Goal: Information Seeking & Learning: Learn about a topic

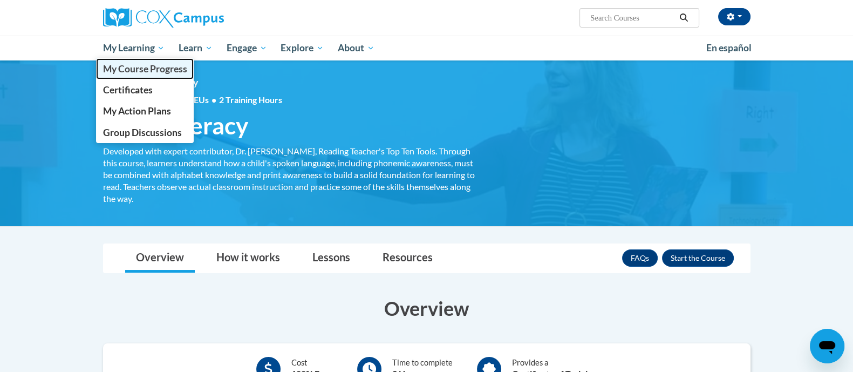
click at [146, 65] on span "My Course Progress" at bounding box center [144, 68] width 84 height 11
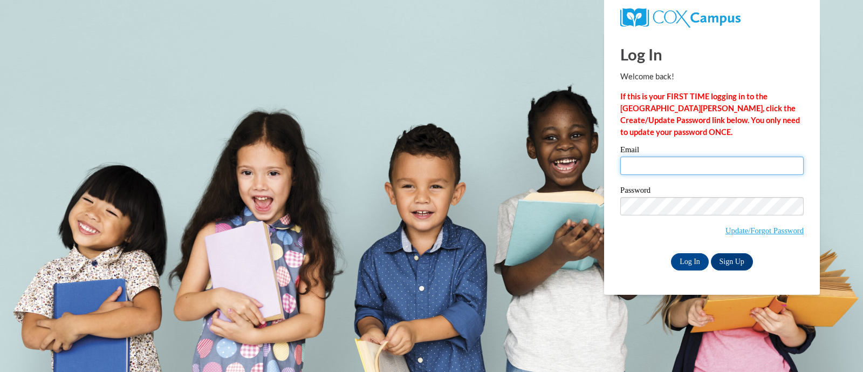
click at [744, 158] on input "Email" at bounding box center [711, 165] width 183 height 18
type input "aminster@wbsd-schools.org"
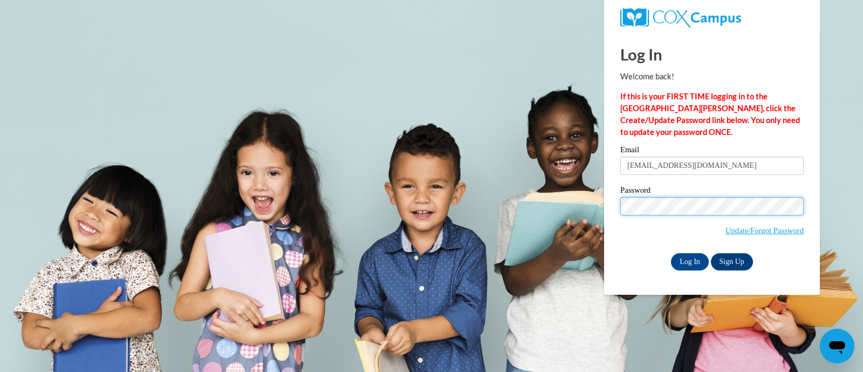
click at [671, 253] on input "Log In" at bounding box center [690, 261] width 38 height 17
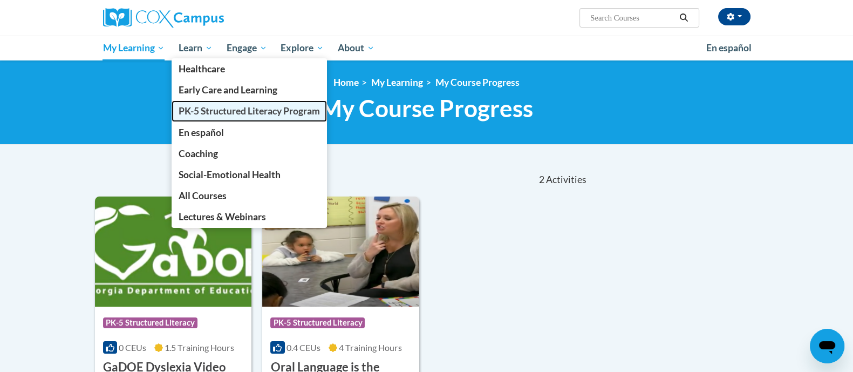
click at [225, 117] on link "PK-5 Structured Literacy Program" at bounding box center [249, 110] width 155 height 21
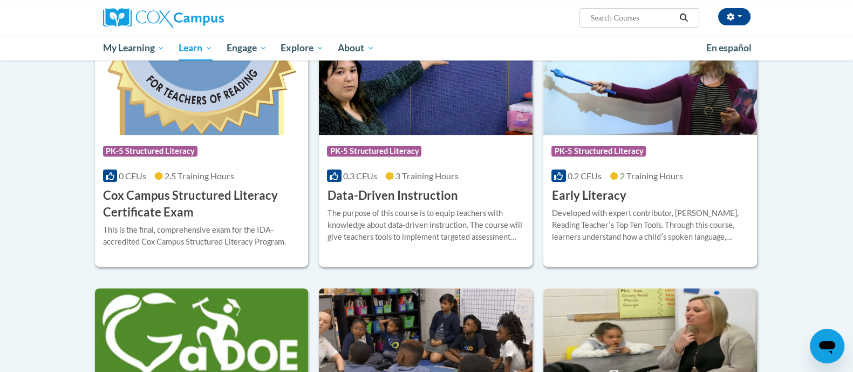
scroll to position [386, 0]
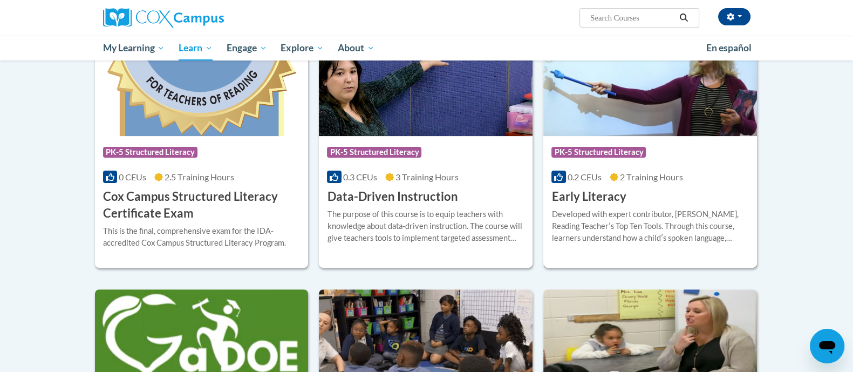
click at [687, 225] on div "Developed with expert contributor, [PERSON_NAME], Reading Teacherʹs Top Ten Too…" at bounding box center [649, 226] width 197 height 36
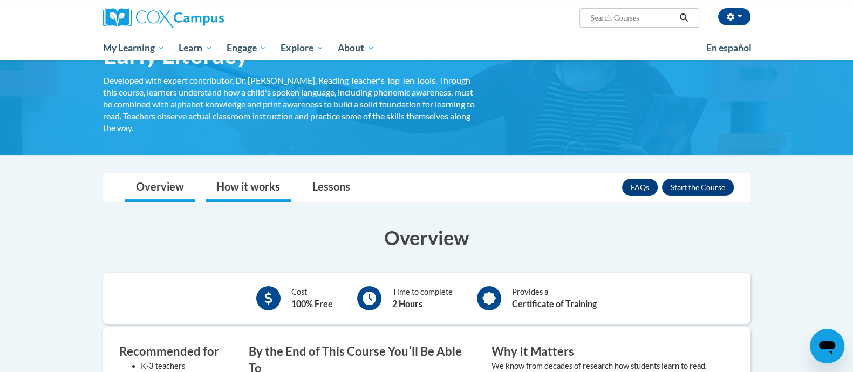
scroll to position [84, 0]
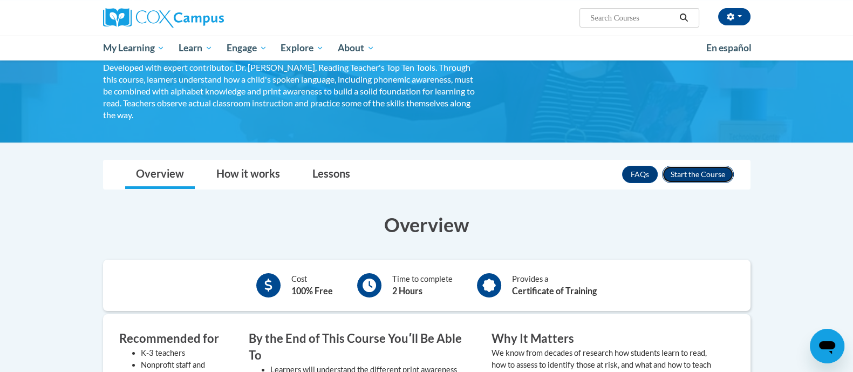
click at [687, 176] on button "Enroll" at bounding box center [698, 174] width 72 height 17
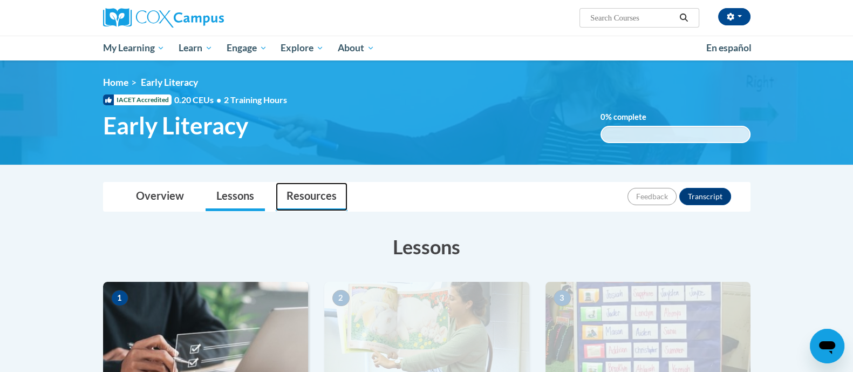
click at [317, 201] on link "Resources" at bounding box center [312, 196] width 72 height 29
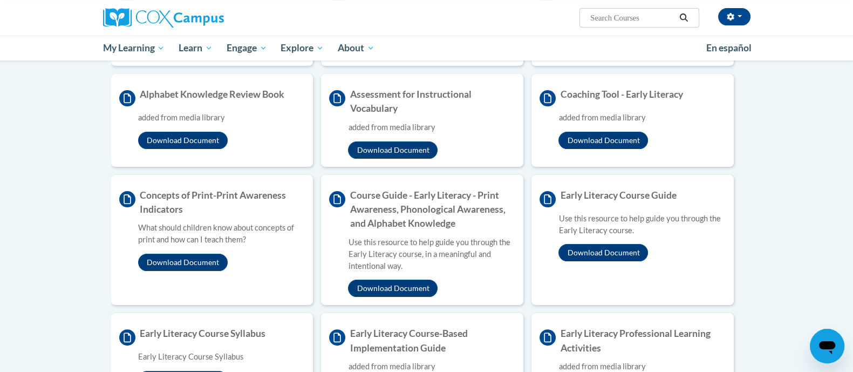
scroll to position [311, 0]
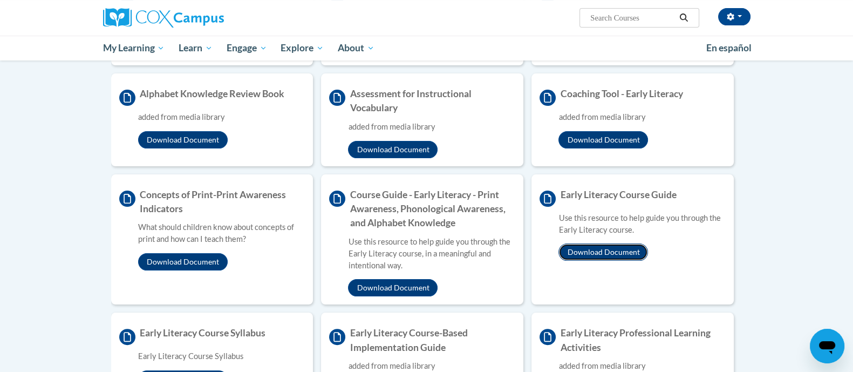
click at [621, 254] on button "Download Document" at bounding box center [603, 251] width 90 height 17
drag, startPoint x: 621, startPoint y: 254, endPoint x: 763, endPoint y: -53, distance: 337.7
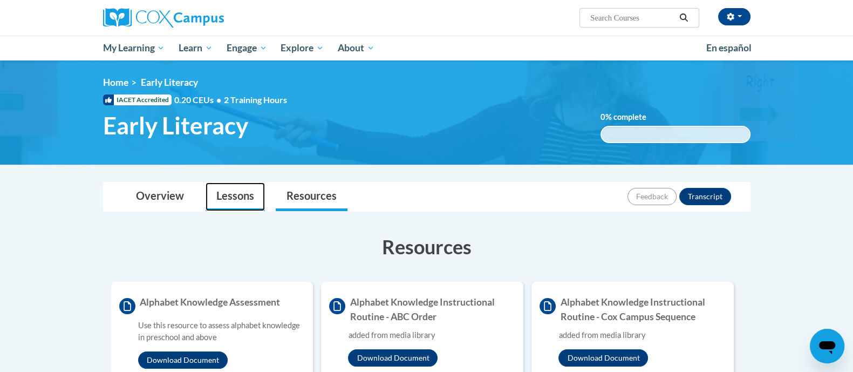
click at [238, 198] on link "Lessons" at bounding box center [235, 196] width 59 height 29
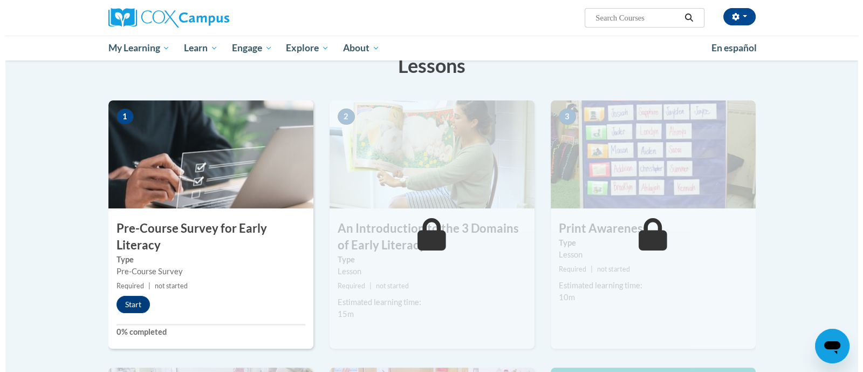
scroll to position [183, 0]
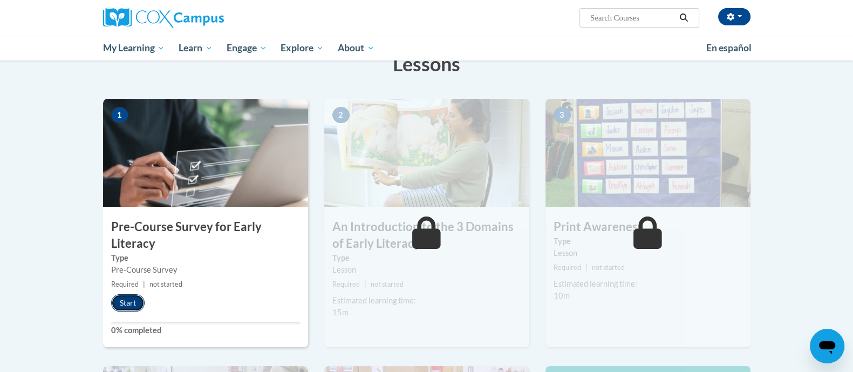
click at [132, 296] on button "Start" at bounding box center [127, 302] width 33 height 17
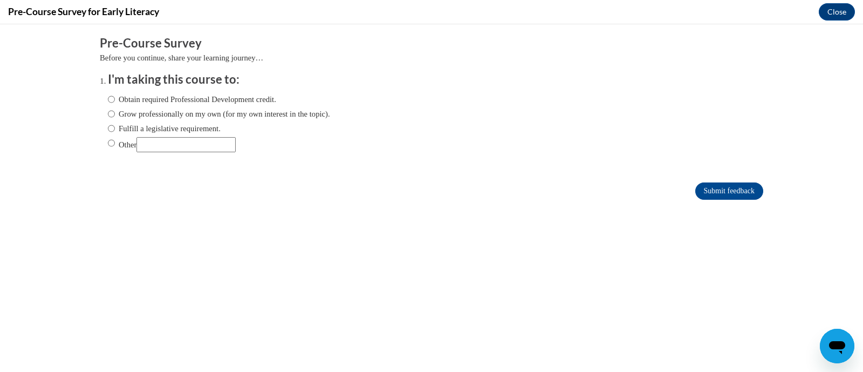
scroll to position [0, 0]
click at [108, 130] on input "Fulfill a legislative requirement." at bounding box center [111, 128] width 7 height 12
radio input "true"
click at [730, 190] on input "Submit feedback" at bounding box center [729, 190] width 68 height 17
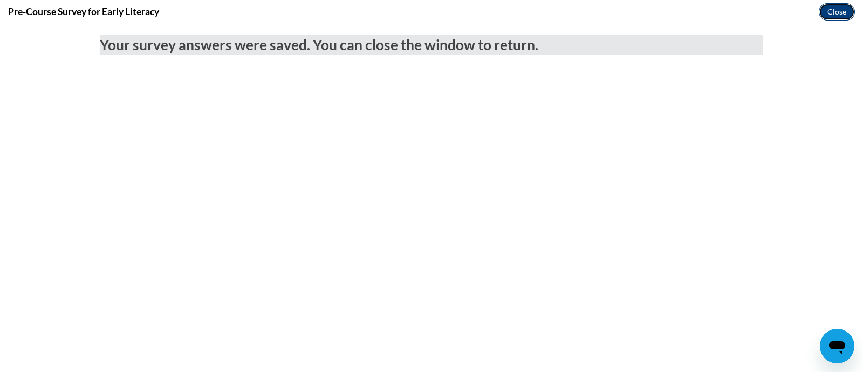
click at [843, 12] on button "Close" at bounding box center [837, 11] width 36 height 17
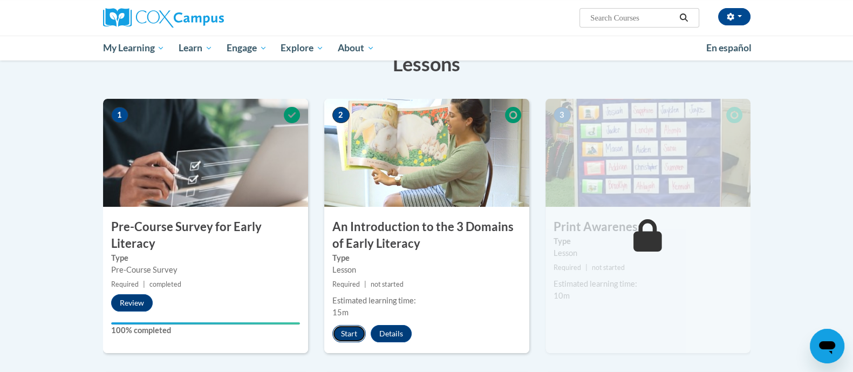
click at [352, 338] on button "Start" at bounding box center [348, 333] width 33 height 17
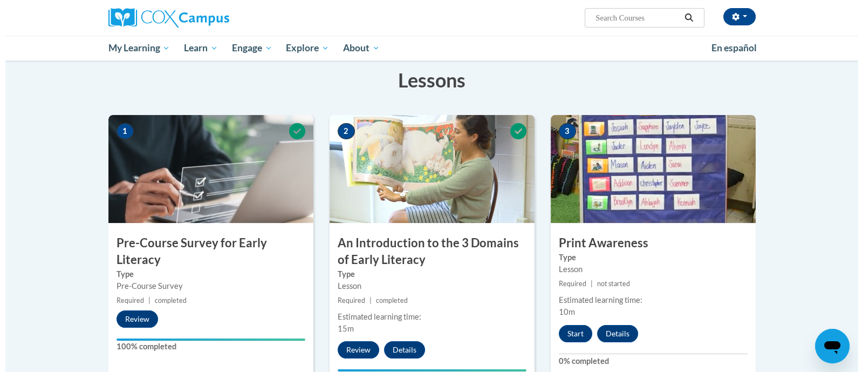
scroll to position [167, 0]
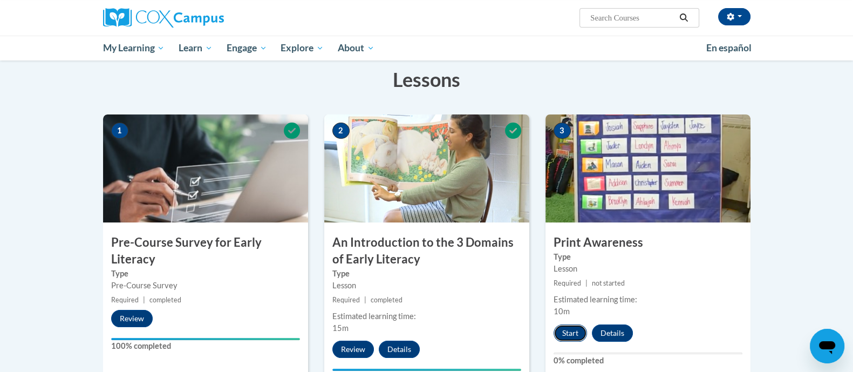
click at [569, 328] on button "Start" at bounding box center [569, 332] width 33 height 17
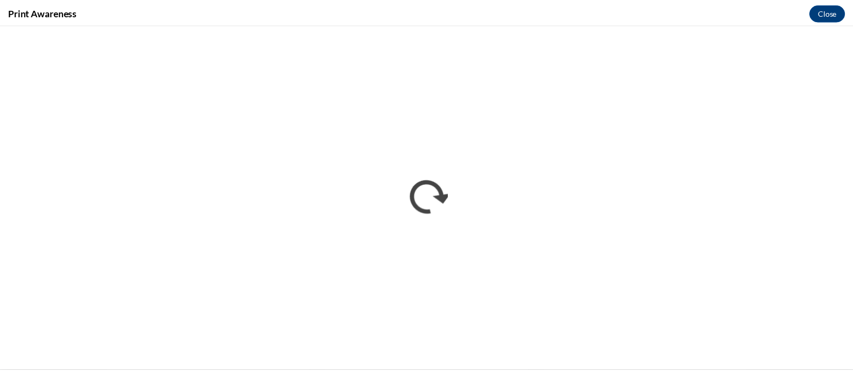
scroll to position [0, 0]
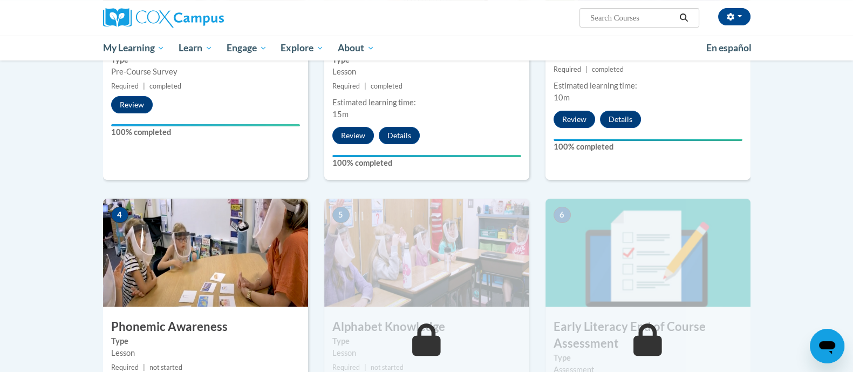
scroll to position [320, 0]
